Goal: Transaction & Acquisition: Purchase product/service

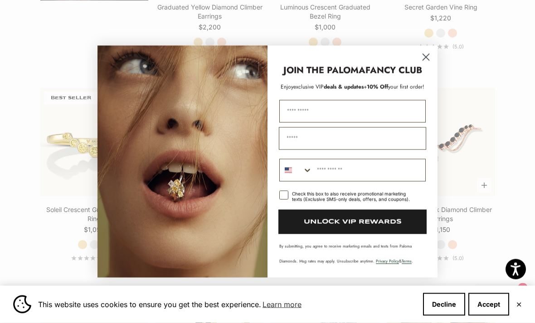
scroll to position [783, 0]
click at [429, 64] on circle "Close dialog" at bounding box center [425, 56] width 15 height 15
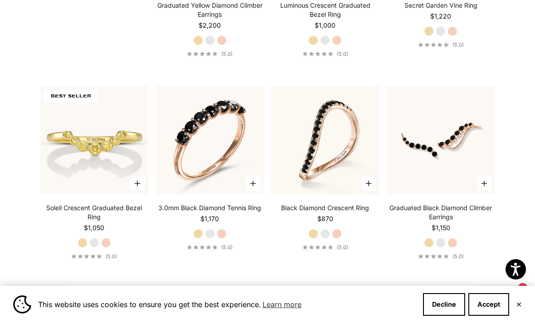
click at [445, 169] on img at bounding box center [440, 140] width 119 height 119
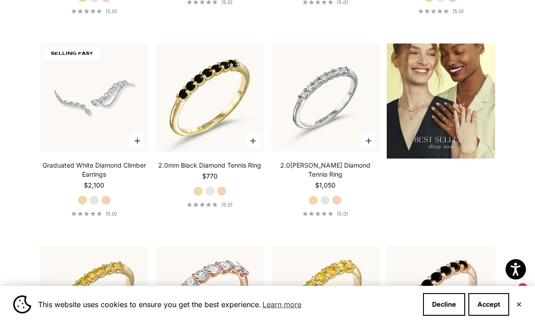
scroll to position [1027, 0]
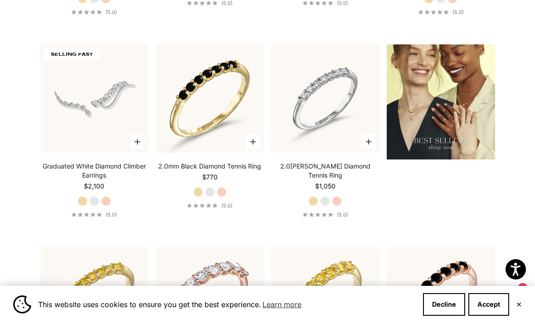
click at [107, 121] on img at bounding box center [94, 98] width 119 height 119
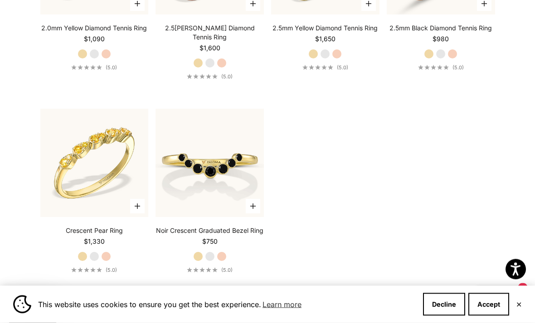
scroll to position [1368, 0]
click at [115, 181] on img at bounding box center [94, 162] width 119 height 119
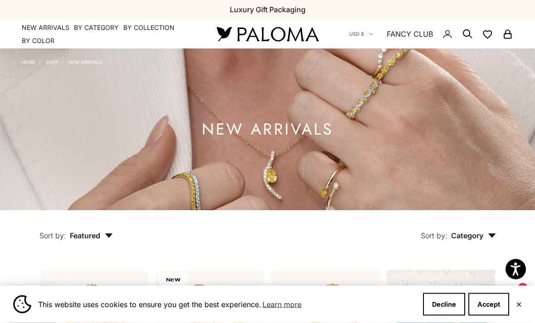
scroll to position [0, 0]
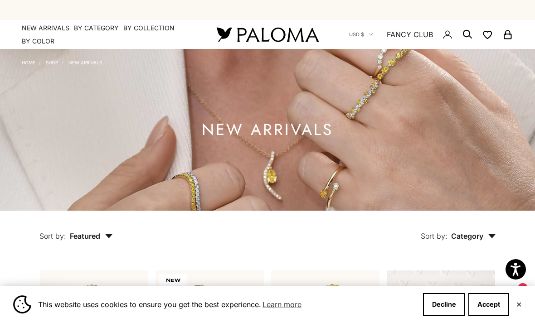
click at [273, 161] on img at bounding box center [267, 130] width 535 height 162
click at [106, 241] on span "Featured" at bounding box center [91, 236] width 43 height 9
click at [475, 249] on button "Sort by: Category" at bounding box center [458, 230] width 117 height 38
click at [484, 241] on span "Category" at bounding box center [473, 236] width 45 height 9
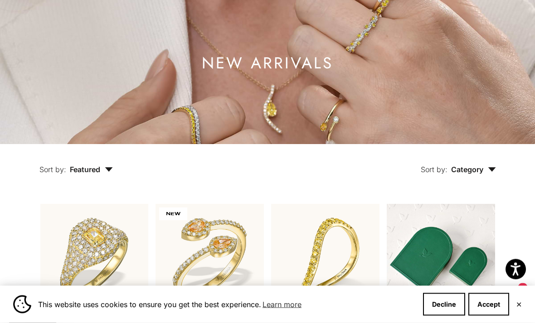
scroll to position [65, 0]
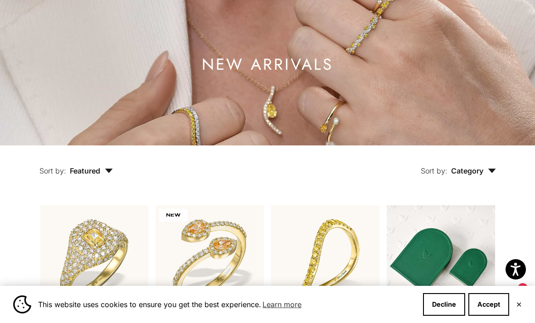
click at [495, 175] on span "Category" at bounding box center [473, 170] width 45 height 9
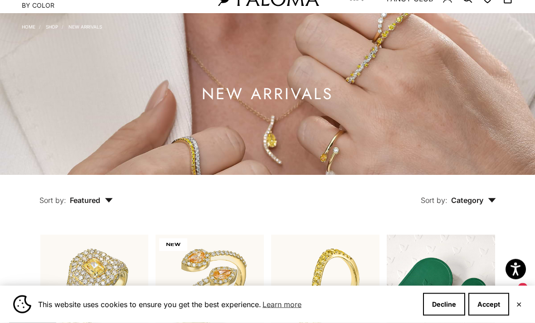
scroll to position [0, 0]
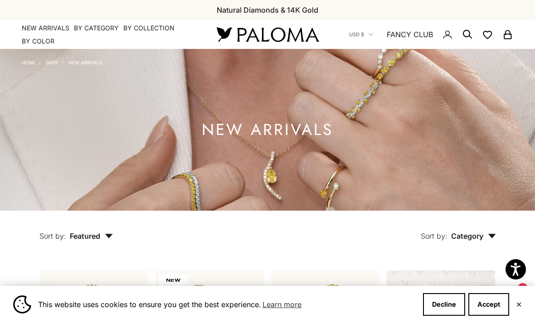
click at [466, 31] on icon "Secondary navigation" at bounding box center [467, 34] width 11 height 11
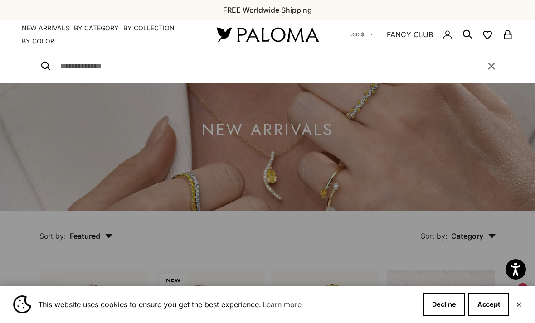
click at [150, 63] on input "Search" at bounding box center [269, 66] width 418 height 13
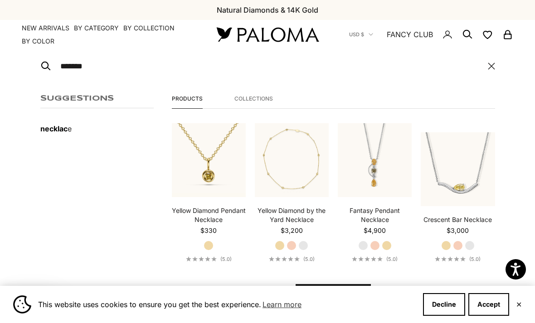
type input "*******"
click at [333, 294] on button "View all results" at bounding box center [333, 295] width 75 height 22
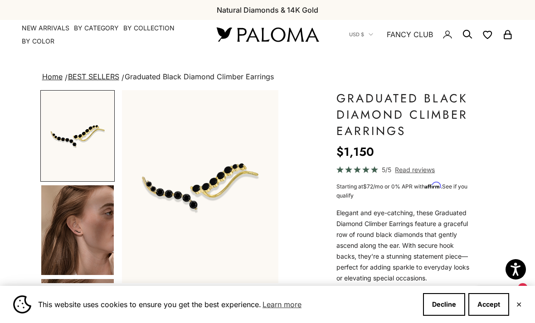
click at [82, 227] on img "Go to item 4" at bounding box center [77, 230] width 73 height 90
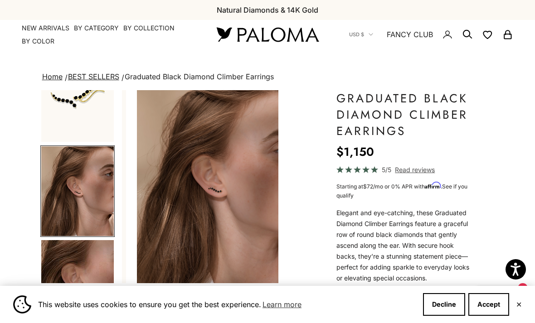
scroll to position [0, 167]
